Goal: Find contact information: Find contact information

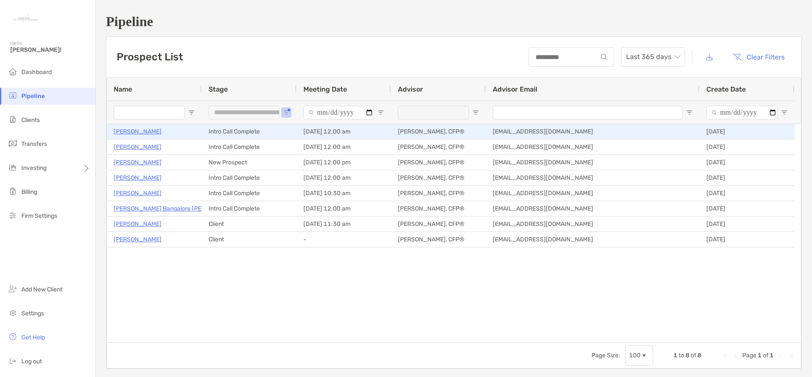
click at [151, 134] on p "[PERSON_NAME]" at bounding box center [138, 131] width 48 height 11
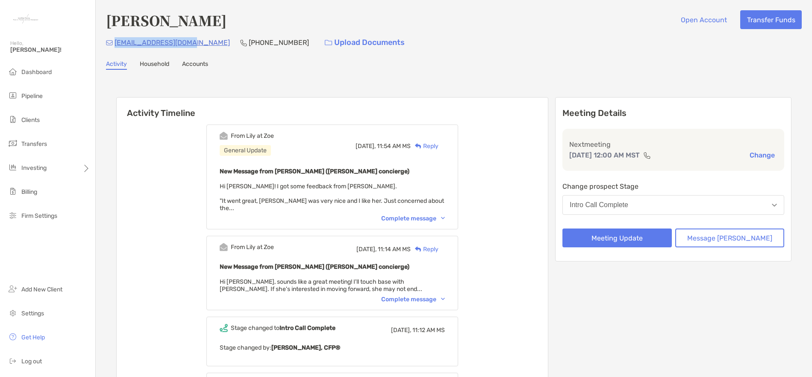
click at [115, 44] on div "krobbins52@gmail.com (401) 556-7930 Upload Documents" at bounding box center [454, 42] width 696 height 18
copy p "[EMAIL_ADDRESS][DOMAIN_NAME]"
